Goal: Task Accomplishment & Management: Use online tool/utility

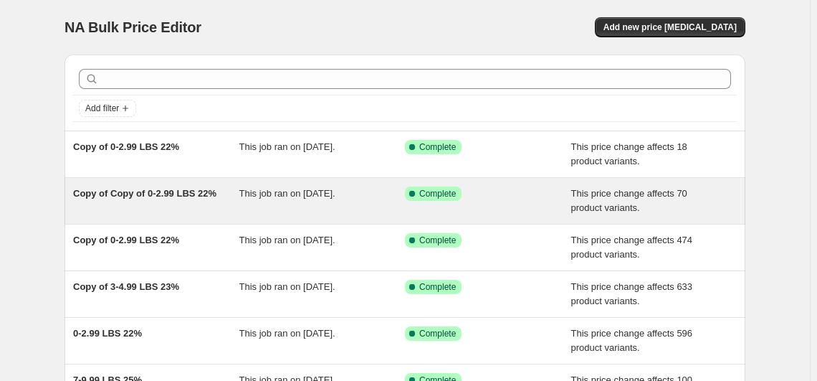
click at [138, 188] on span "Copy of Copy of 0-2.99 LBS 22%" at bounding box center [144, 193] width 143 height 11
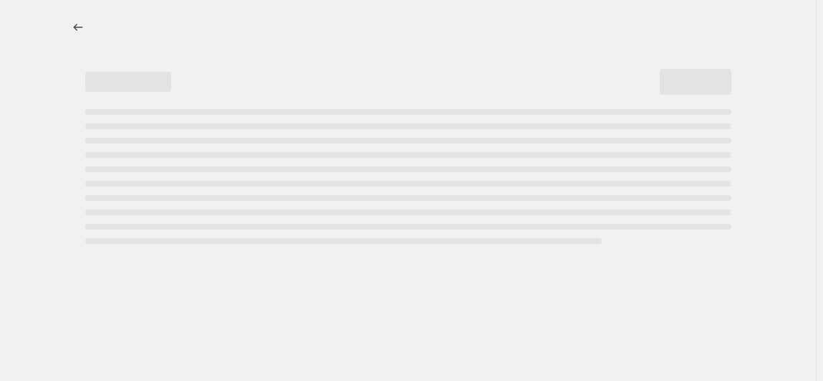
select select "margin"
select select "no_change"
select select "vendor"
select select "not_equal"
select select "collection"
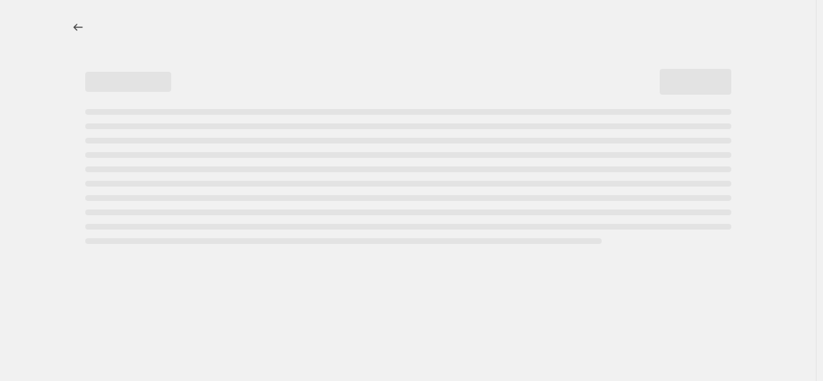
select select "product_status"
select select "draft"
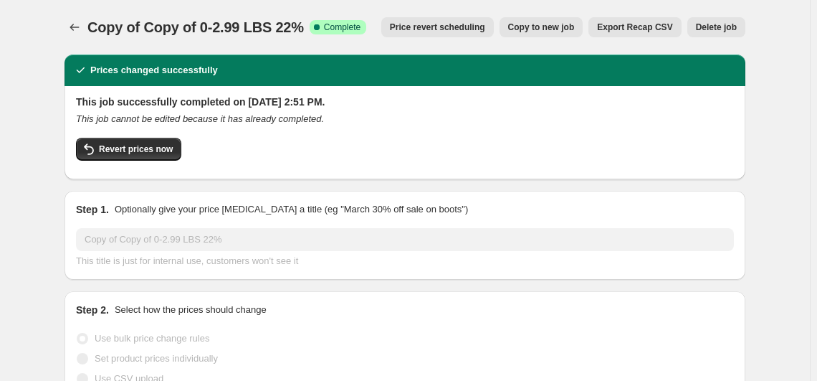
click at [710, 29] on span "Delete job" at bounding box center [716, 26] width 41 height 11
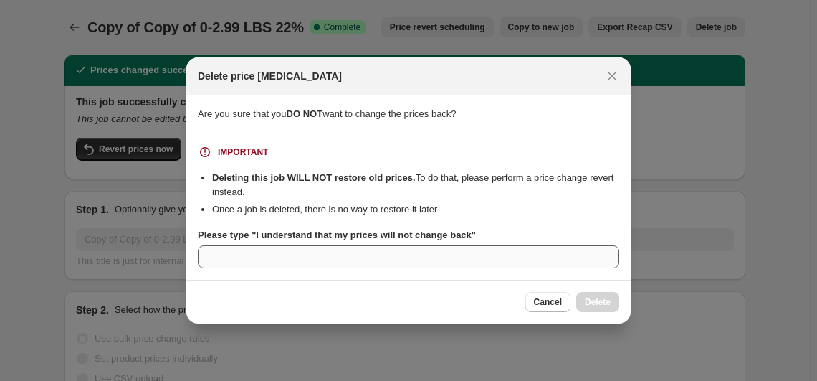
drag, startPoint x: 470, startPoint y: 238, endPoint x: 423, endPoint y: 247, distance: 48.2
click at [423, 247] on div "Please type "I understand that my prices will not change back"" at bounding box center [408, 248] width 421 height 40
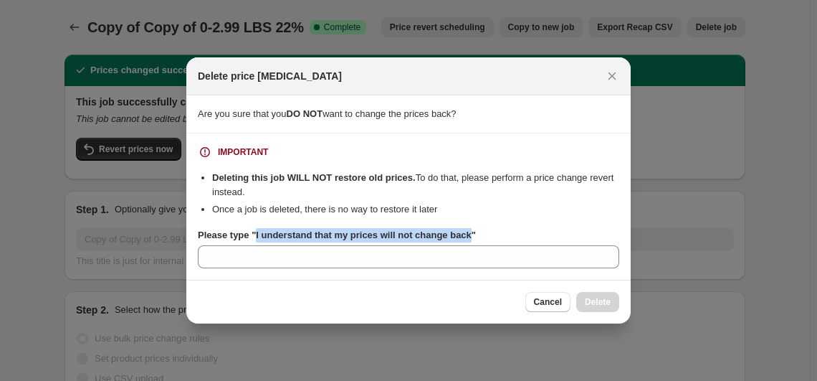
drag, startPoint x: 254, startPoint y: 236, endPoint x: 464, endPoint y: 239, distance: 210.0
click at [464, 239] on b "Please type "I understand that my prices will not change back"" at bounding box center [337, 234] width 278 height 11
copy b "I understand that my prices will not change back"
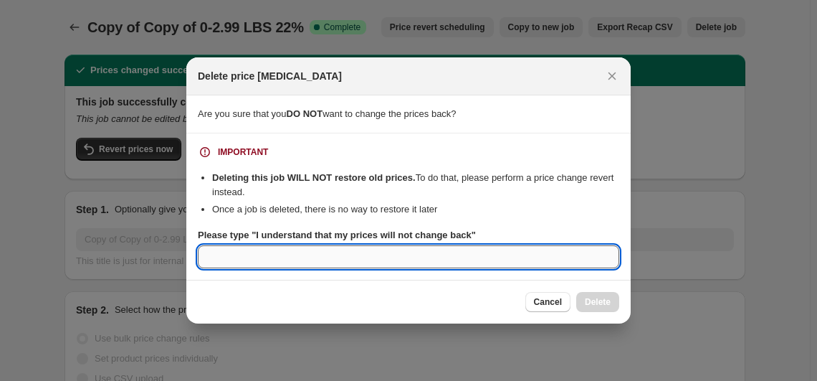
paste input "I understand that my prices will not change back"
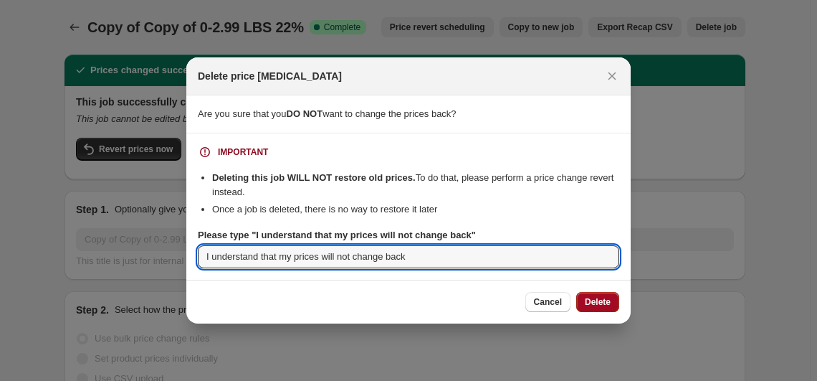
type input "I understand that my prices will not change back"
click at [586, 297] on span "Delete" at bounding box center [598, 301] width 26 height 11
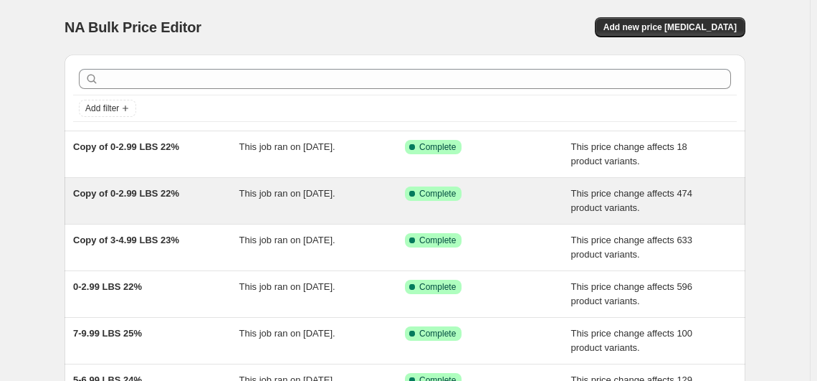
click at [140, 193] on span "Copy of 0-2.99 LBS 22%" at bounding box center [126, 193] width 106 height 11
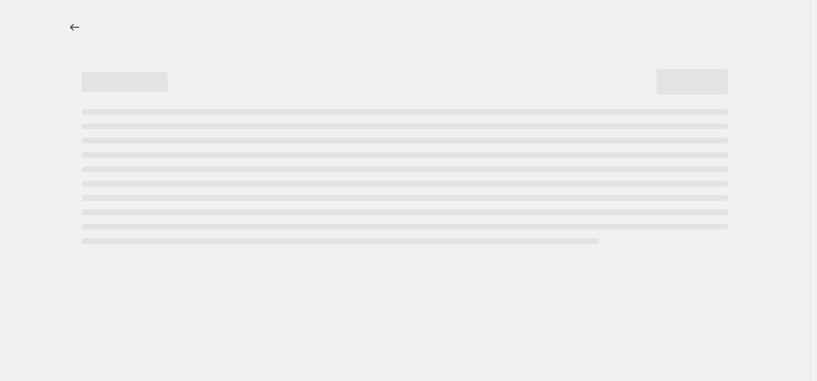
select select "margin"
select select "no_change"
select select "vendor"
select select "not_equal"
select select "collection"
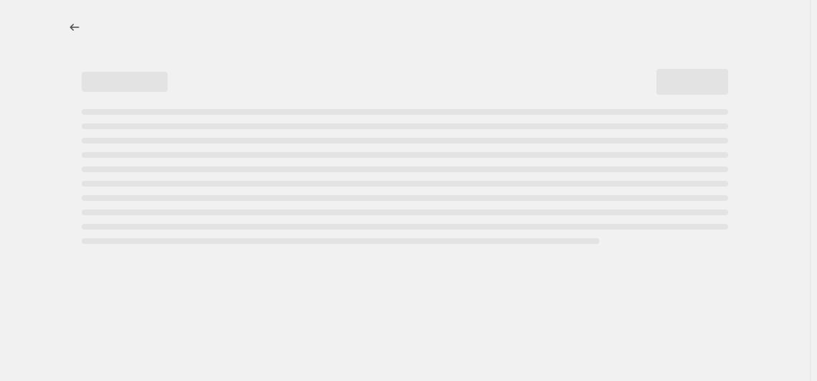
select select "product_status"
select select "draft"
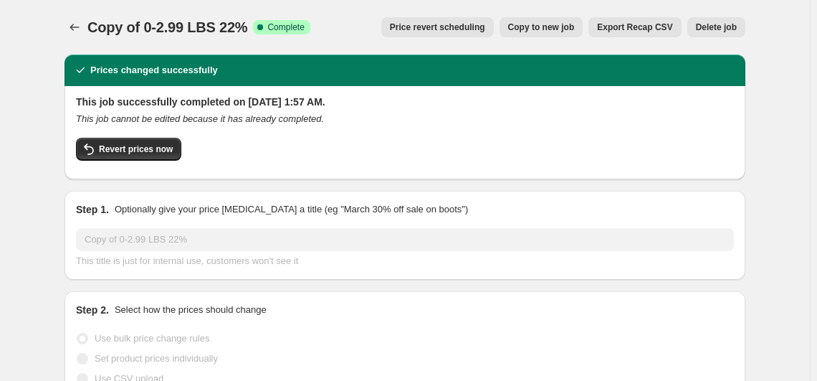
click at [711, 29] on span "Delete job" at bounding box center [716, 26] width 41 height 11
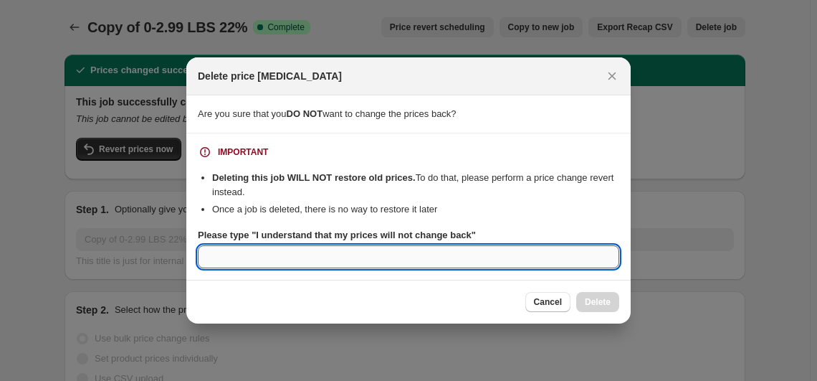
paste input "I understand that my prices will not change back"
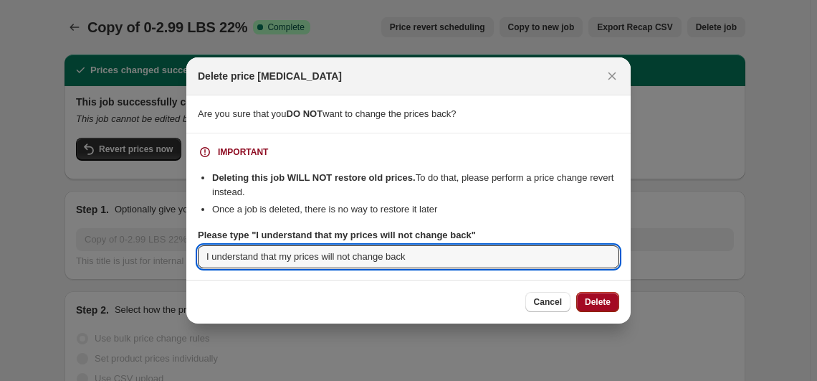
type input "I understand that my prices will not change back"
click at [606, 307] on button "Delete" at bounding box center [597, 302] width 43 height 20
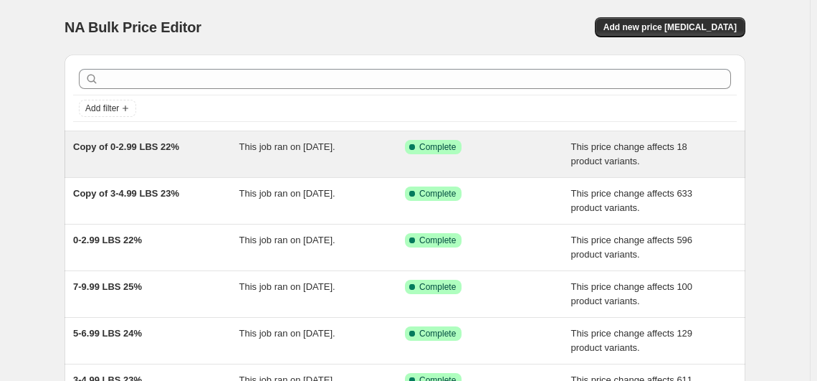
click at [149, 147] on span "Copy of 0-2.99 LBS 22%" at bounding box center [126, 146] width 106 height 11
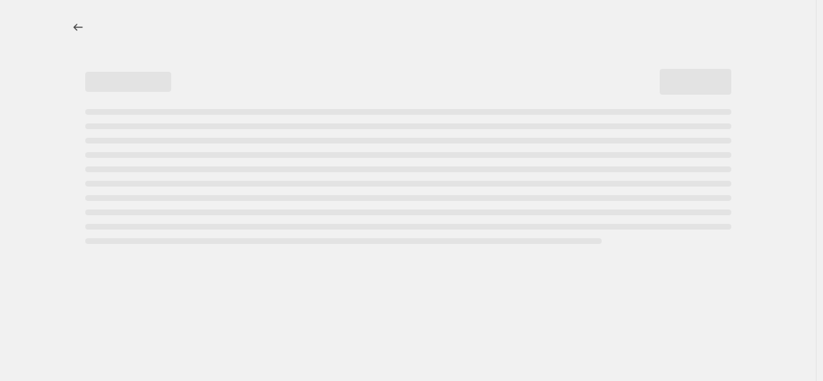
select select "margin"
select select "no_change"
select select "vendor"
select select "not_equal"
select select "collection"
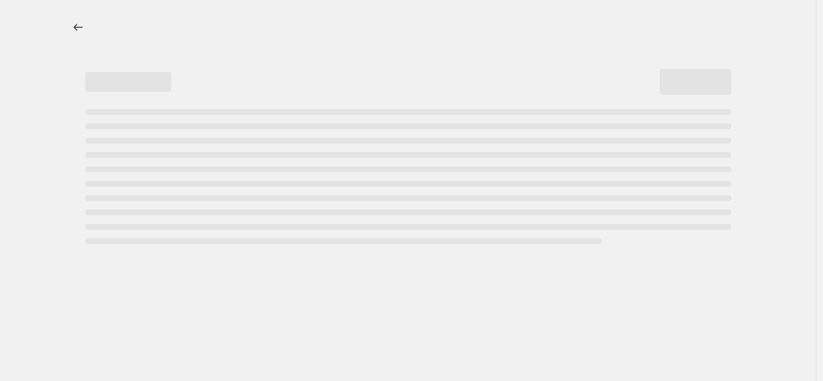
select select "product_status"
select select "draft"
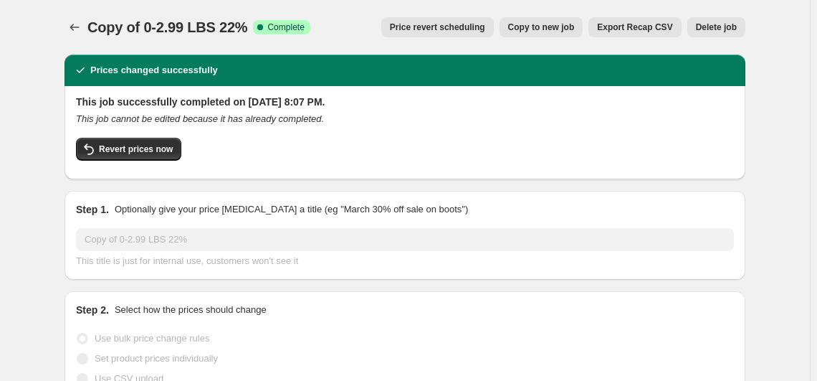
click at [563, 25] on span "Copy to new job" at bounding box center [541, 26] width 67 height 11
select select "margin"
select select "no_change"
select select "vendor"
select select "not_equal"
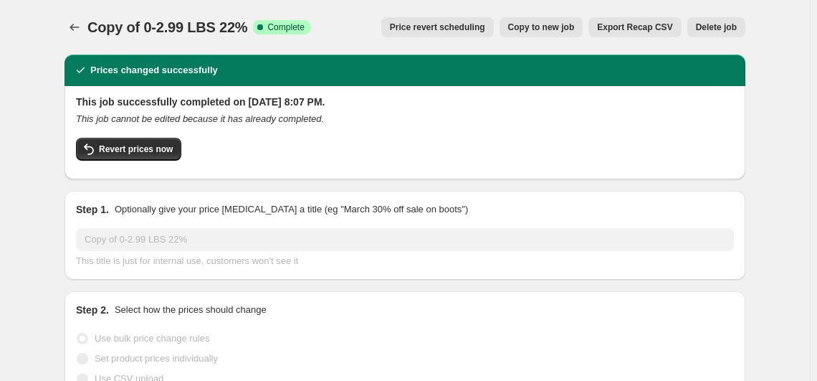
select select "collection"
select select "product_status"
select select "draft"
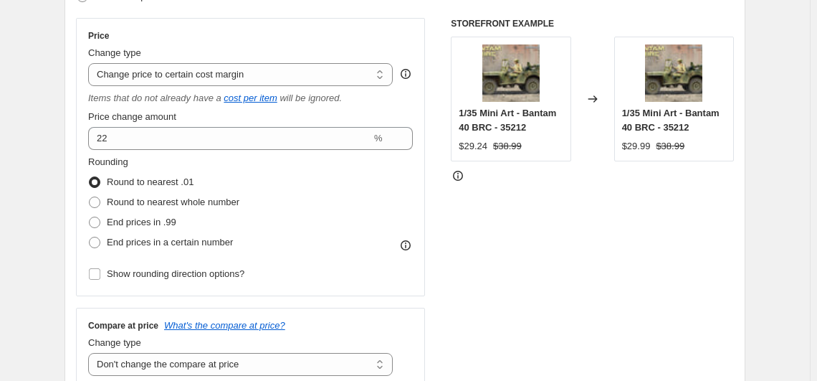
scroll to position [260, 0]
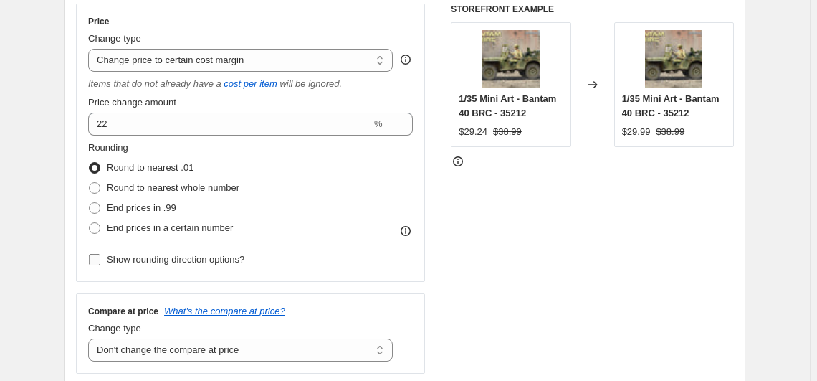
click at [163, 264] on span "Show rounding direction options?" at bounding box center [176, 259] width 138 height 11
click at [100, 264] on input "Show rounding direction options?" at bounding box center [94, 259] width 11 height 11
checkbox input "true"
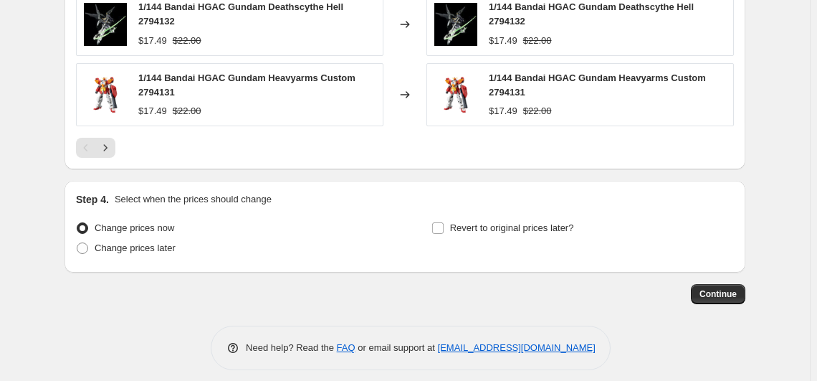
scroll to position [1390, 0]
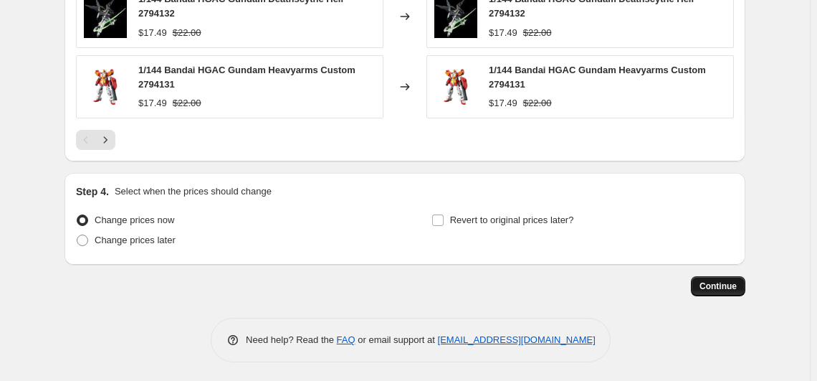
click at [723, 280] on span "Continue" at bounding box center [717, 285] width 37 height 11
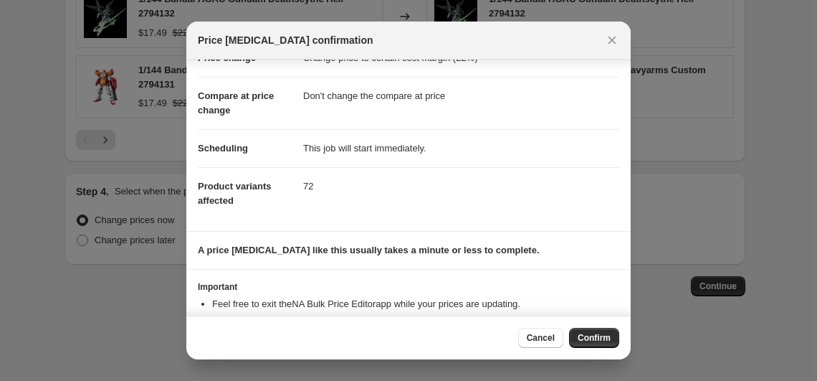
scroll to position [89, 0]
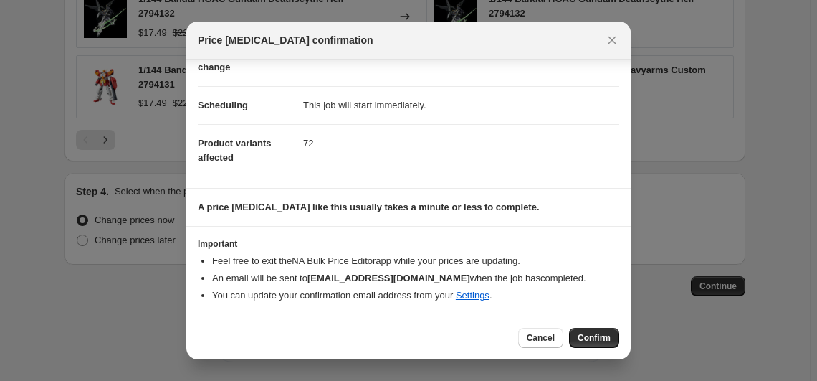
click at [586, 335] on span "Confirm" at bounding box center [594, 337] width 33 height 11
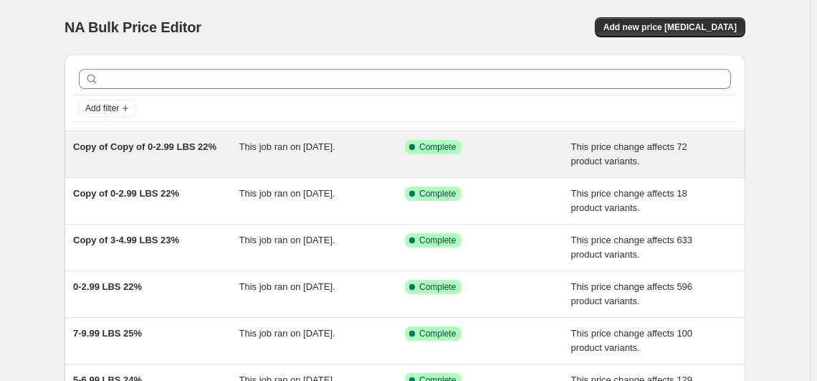
click at [158, 152] on div "Copy of Copy of 0-2.99 LBS 22%" at bounding box center [156, 154] width 166 height 29
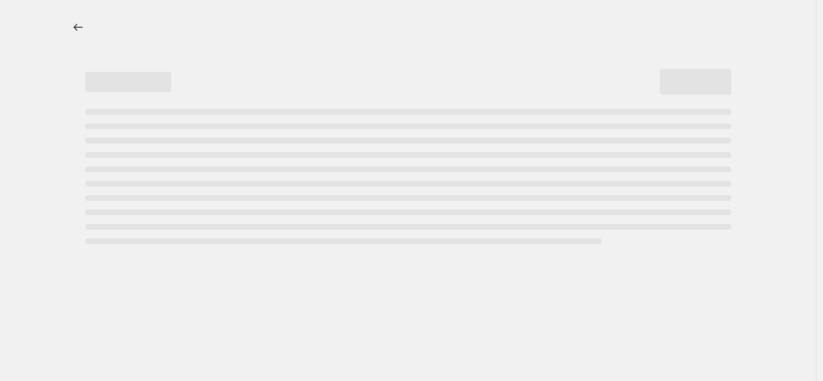
select select "margin"
select select "no_change"
select select "vendor"
select select "not_equal"
select select "collection"
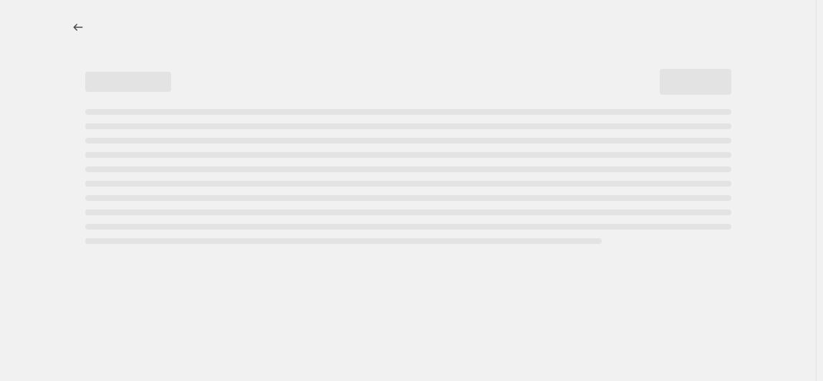
select select "product_status"
select select "draft"
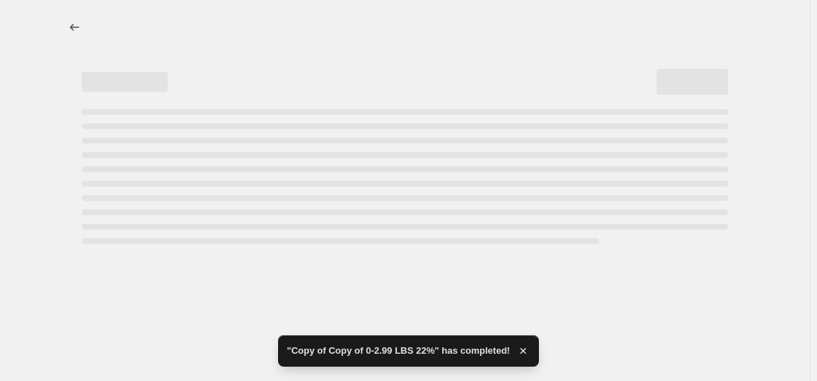
select select "margin"
select select "no_change"
select select "vendor"
select select "not_equal"
select select "collection"
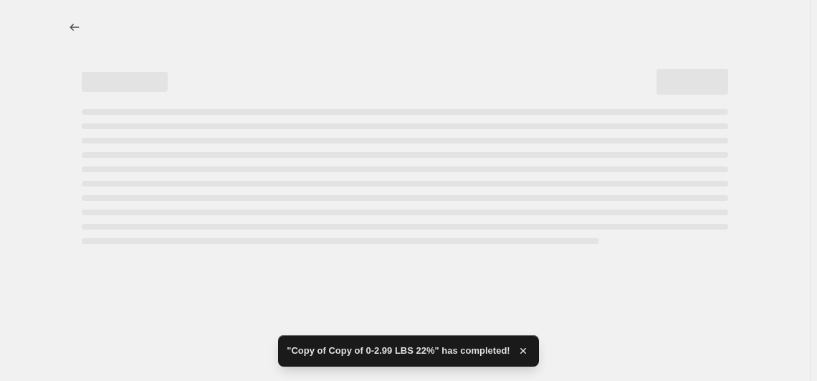
select select "product_status"
select select "draft"
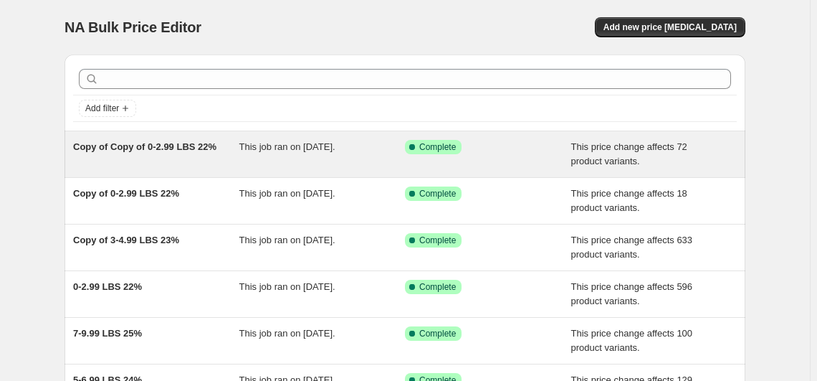
click at [186, 143] on span "Copy of Copy of 0-2.99 LBS 22%" at bounding box center [144, 146] width 143 height 11
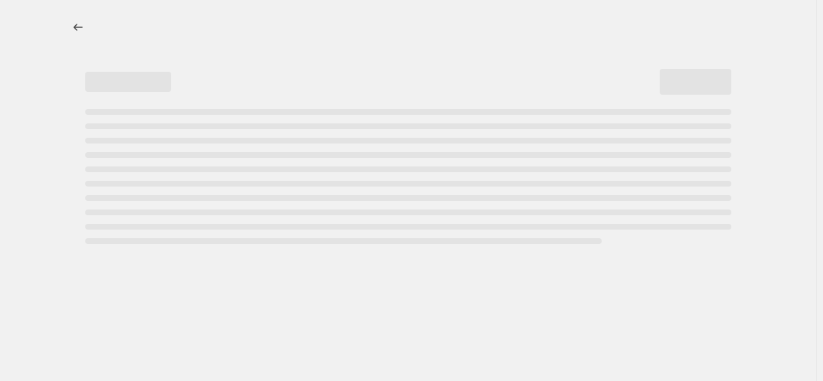
select select "margin"
select select "no_change"
select select "vendor"
select select "not_equal"
select select "collection"
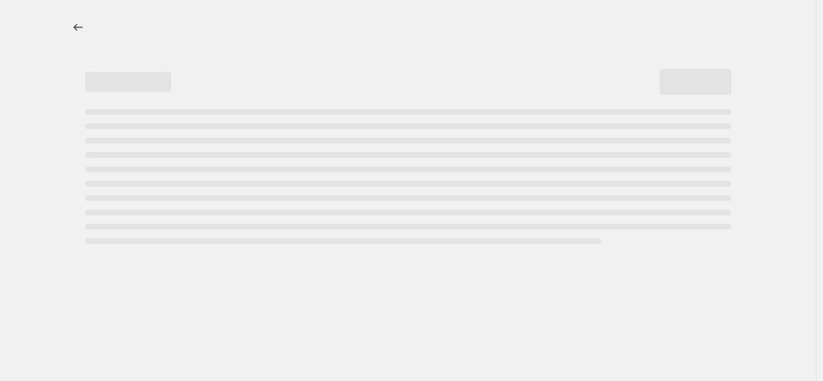
select select "product_status"
select select "draft"
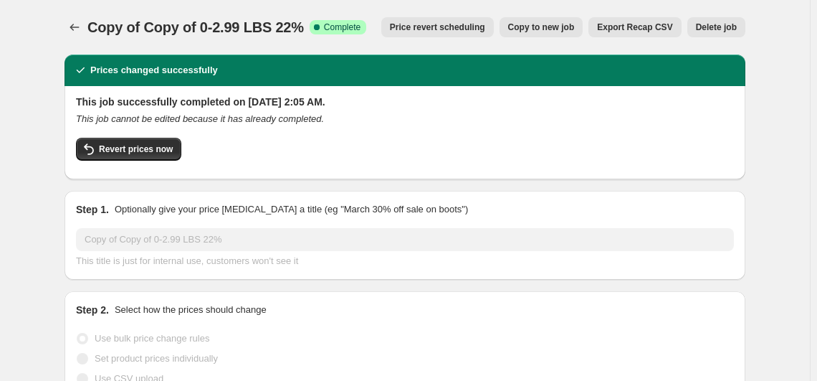
click at [731, 24] on span "Delete job" at bounding box center [716, 26] width 41 height 11
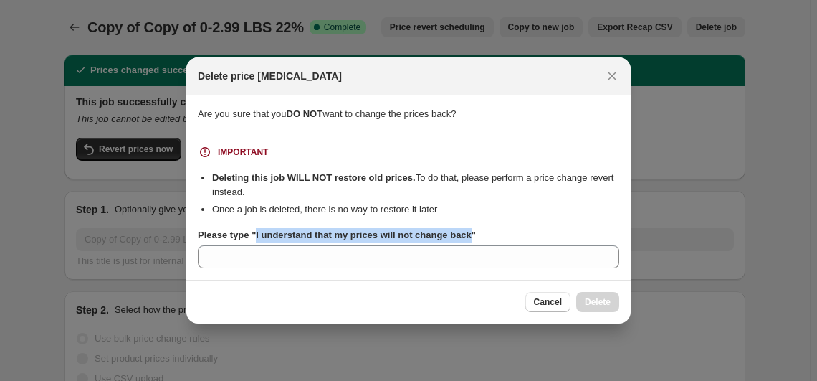
drag, startPoint x: 254, startPoint y: 236, endPoint x: 465, endPoint y: 236, distance: 210.7
click at [465, 236] on b "Please type "I understand that my prices will not change back"" at bounding box center [337, 234] width 278 height 11
copy b "I understand that my prices will not change back"
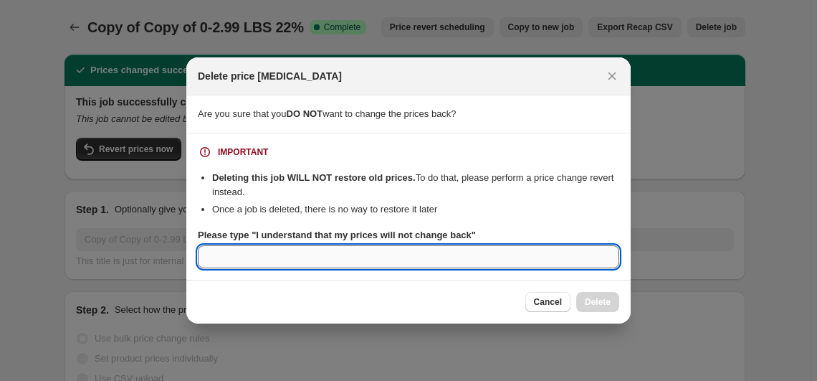
paste input "I understand that my prices will not change back"
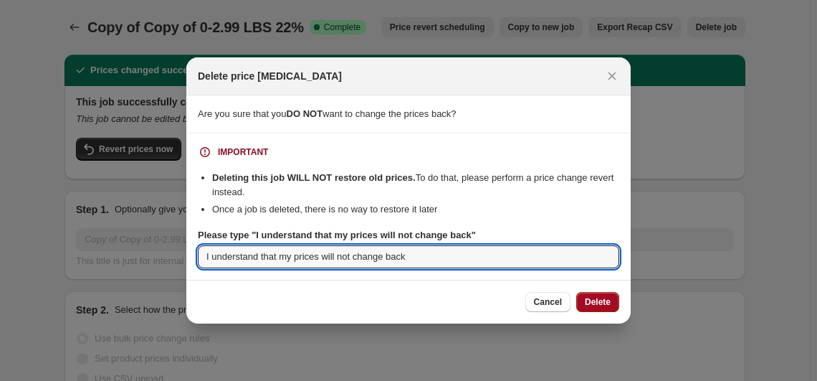
type input "I understand that my prices will not change back"
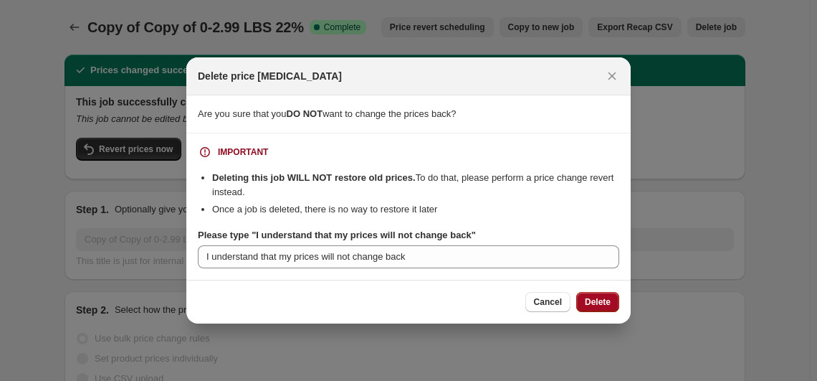
click at [598, 302] on span "Delete" at bounding box center [598, 301] width 26 height 11
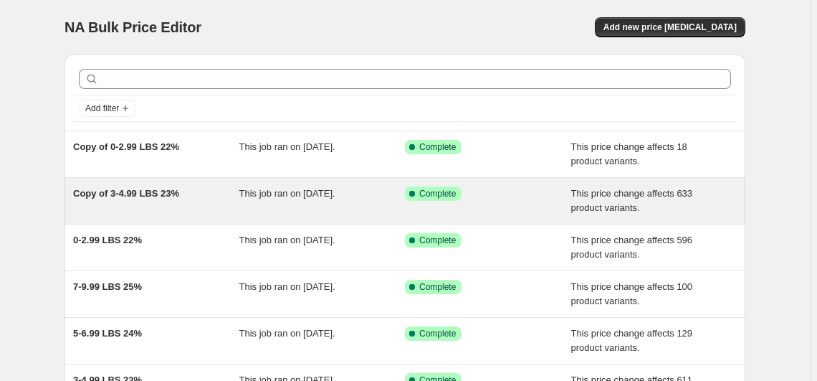
click at [143, 191] on span "Copy of 3-4.99 LBS 23%" at bounding box center [126, 193] width 106 height 11
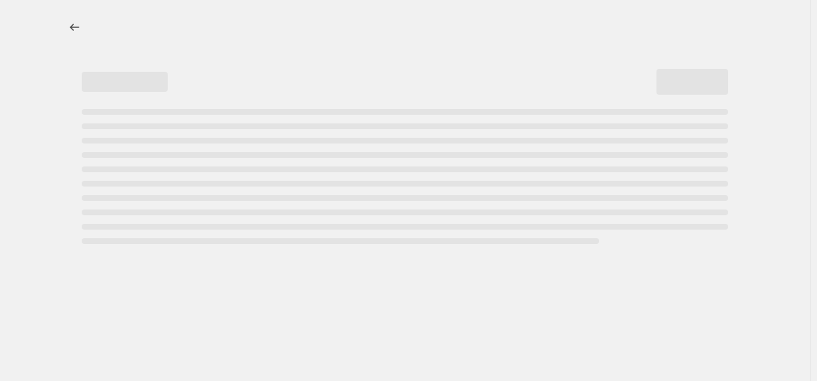
select select "margin"
select select "no_change"
select select "vendor"
select select "not_equal"
select select "collection"
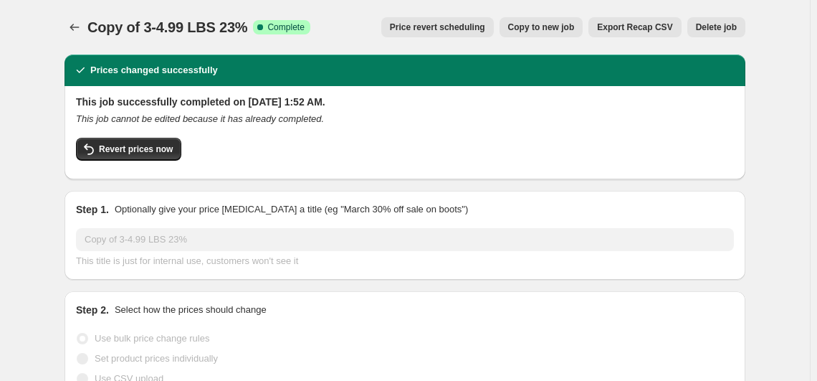
click at [570, 29] on span "Copy to new job" at bounding box center [541, 26] width 67 height 11
select select "margin"
select select "no_change"
select select "vendor"
select select "not_equal"
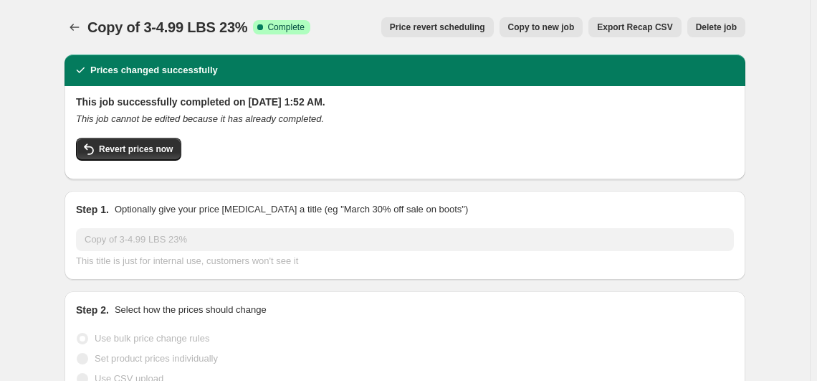
select select "collection"
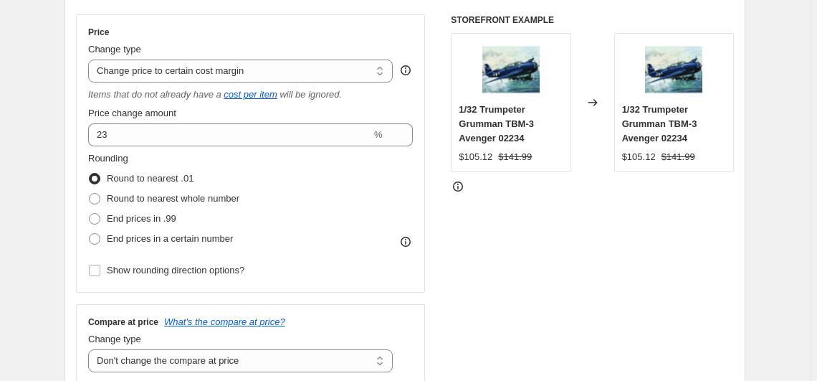
scroll to position [260, 0]
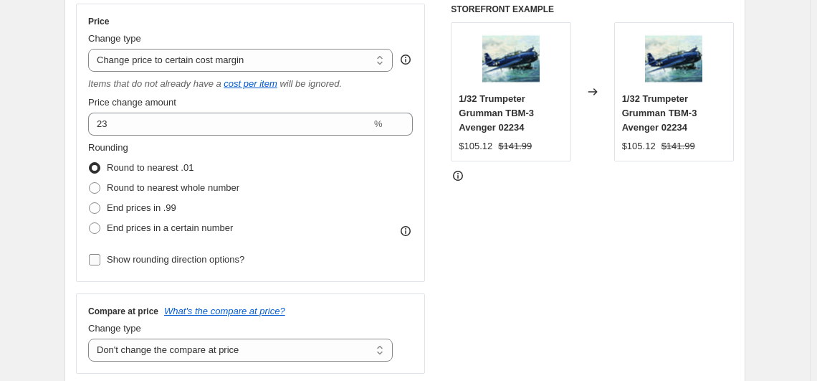
click at [204, 259] on span "Show rounding direction options?" at bounding box center [176, 259] width 138 height 11
click at [100, 259] on input "Show rounding direction options?" at bounding box center [94, 259] width 11 height 11
checkbox input "true"
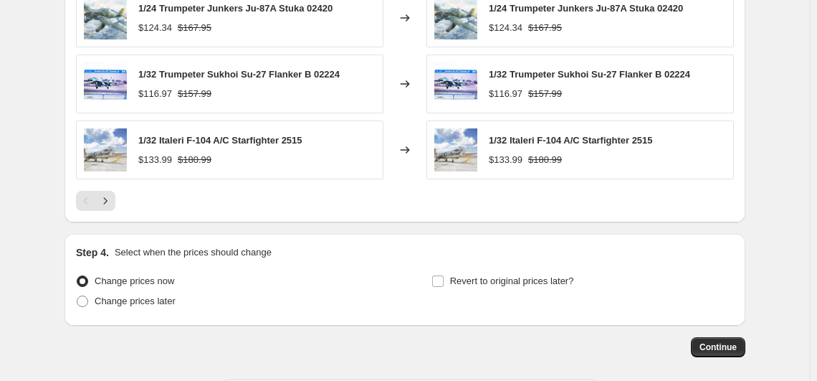
scroll to position [1349, 0]
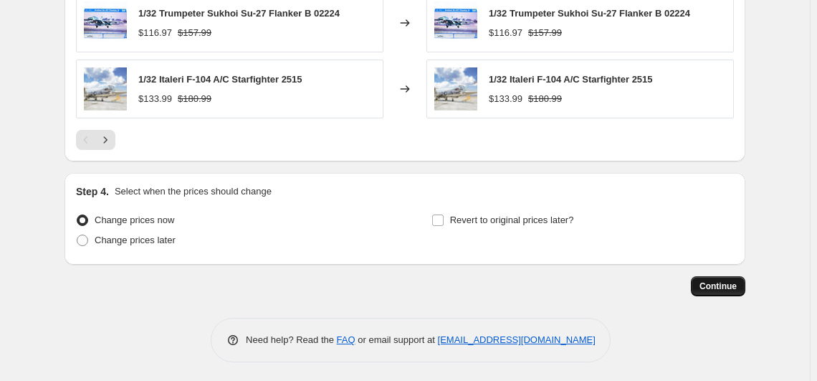
click at [711, 285] on span "Continue" at bounding box center [717, 285] width 37 height 11
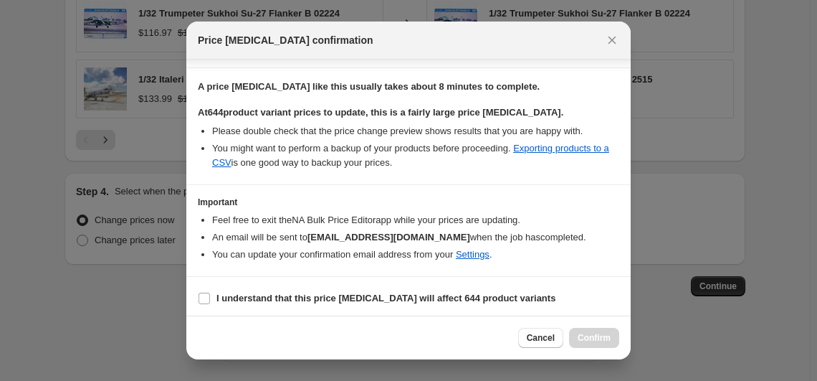
scroll to position [211, 0]
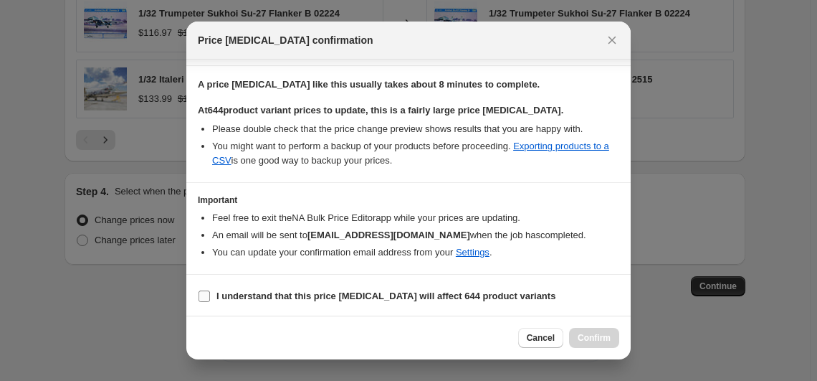
click at [328, 283] on section "I understand that this price change job will affect 644 product variants" at bounding box center [408, 295] width 444 height 43
click at [203, 295] on input "I understand that this price change job will affect 644 product variants" at bounding box center [204, 295] width 11 height 11
checkbox input "true"
click at [593, 339] on span "Confirm" at bounding box center [594, 337] width 33 height 11
